Goal: Transaction & Acquisition: Subscribe to service/newsletter

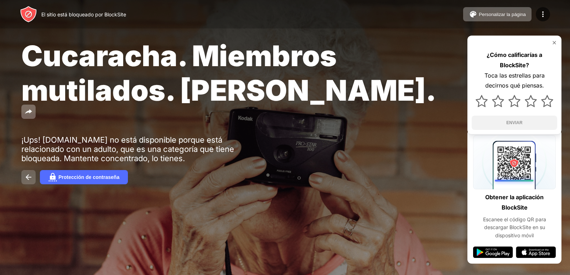
click at [27, 173] on img at bounding box center [28, 177] width 9 height 9
click at [71, 174] on font "Protección de contraseña" at bounding box center [88, 177] width 61 height 6
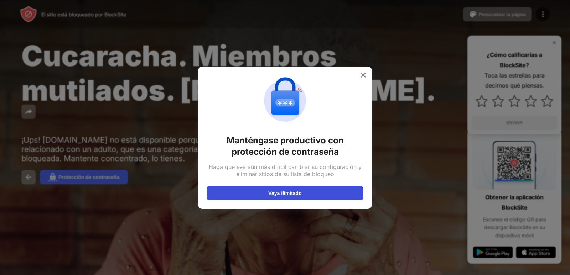
click at [324, 192] on button "Vaya ilimitado" at bounding box center [285, 193] width 157 height 14
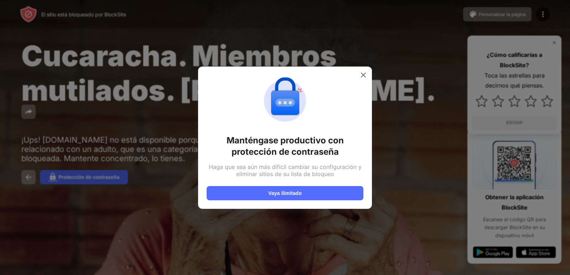
click at [428, 89] on div at bounding box center [285, 137] width 570 height 275
